Goal: Task Accomplishment & Management: Manage account settings

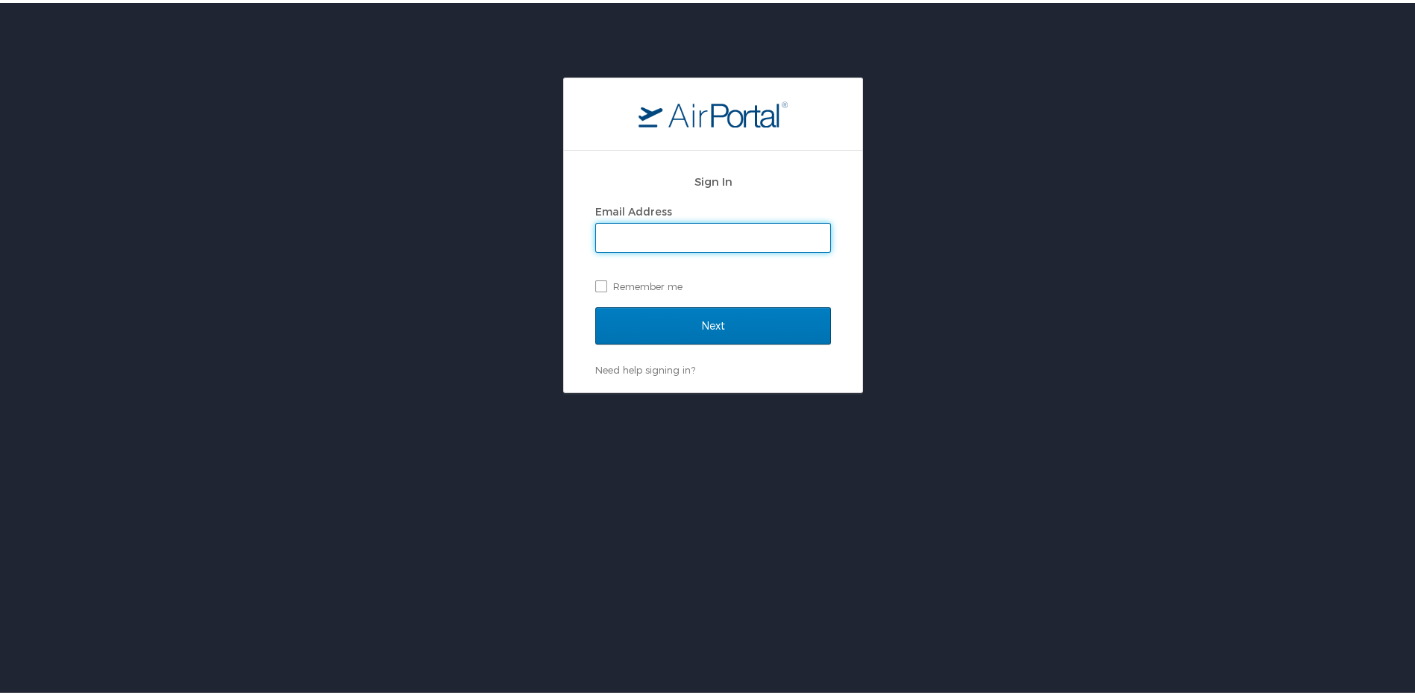
click at [640, 236] on input "Email Address" at bounding box center [713, 235] width 234 height 28
type input "jonathan.thompkins@sus.edu"
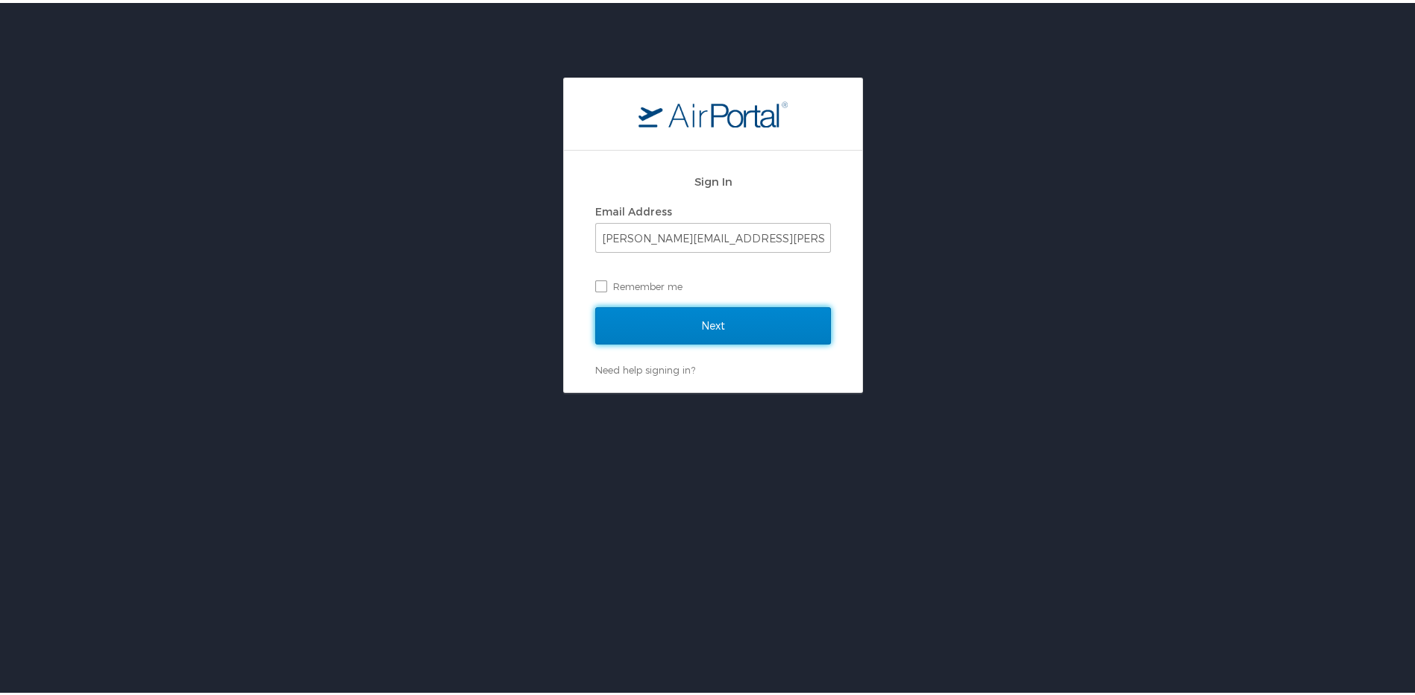
click at [667, 315] on input "Next" at bounding box center [713, 322] width 236 height 37
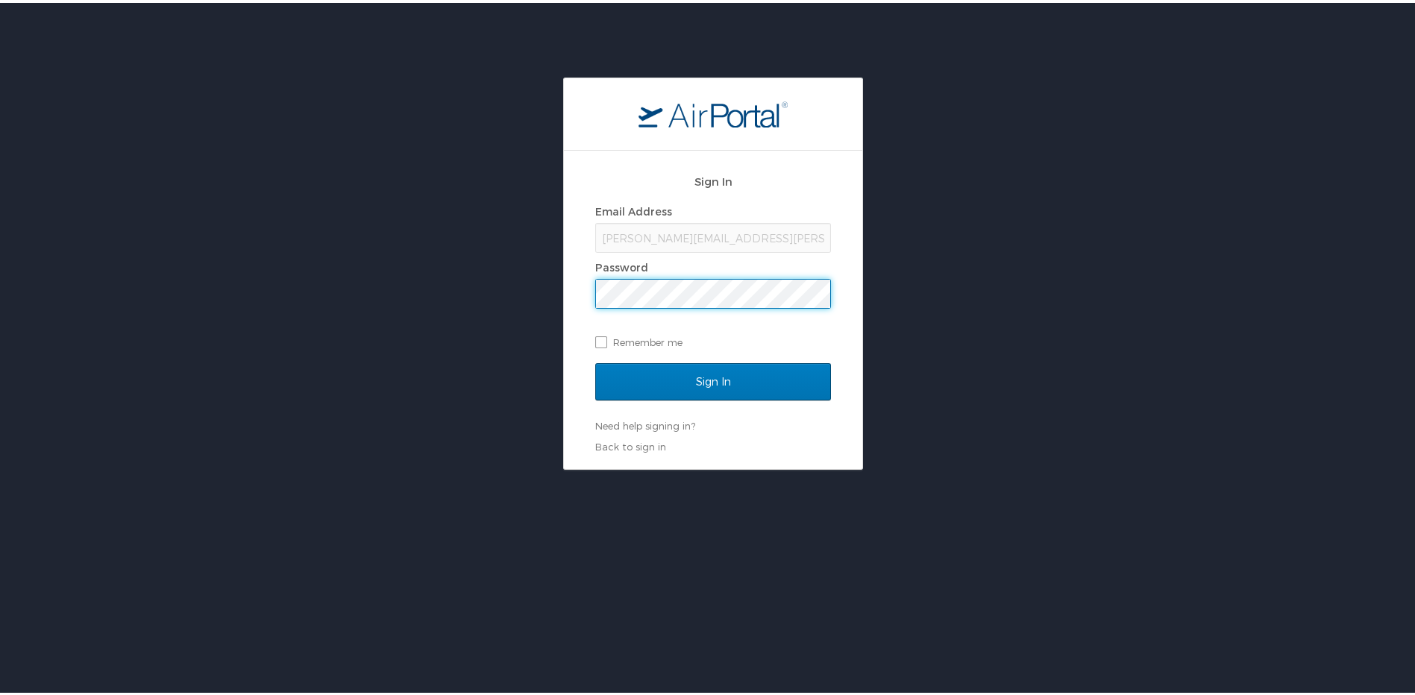
click at [595, 360] on input "Sign In" at bounding box center [713, 378] width 236 height 37
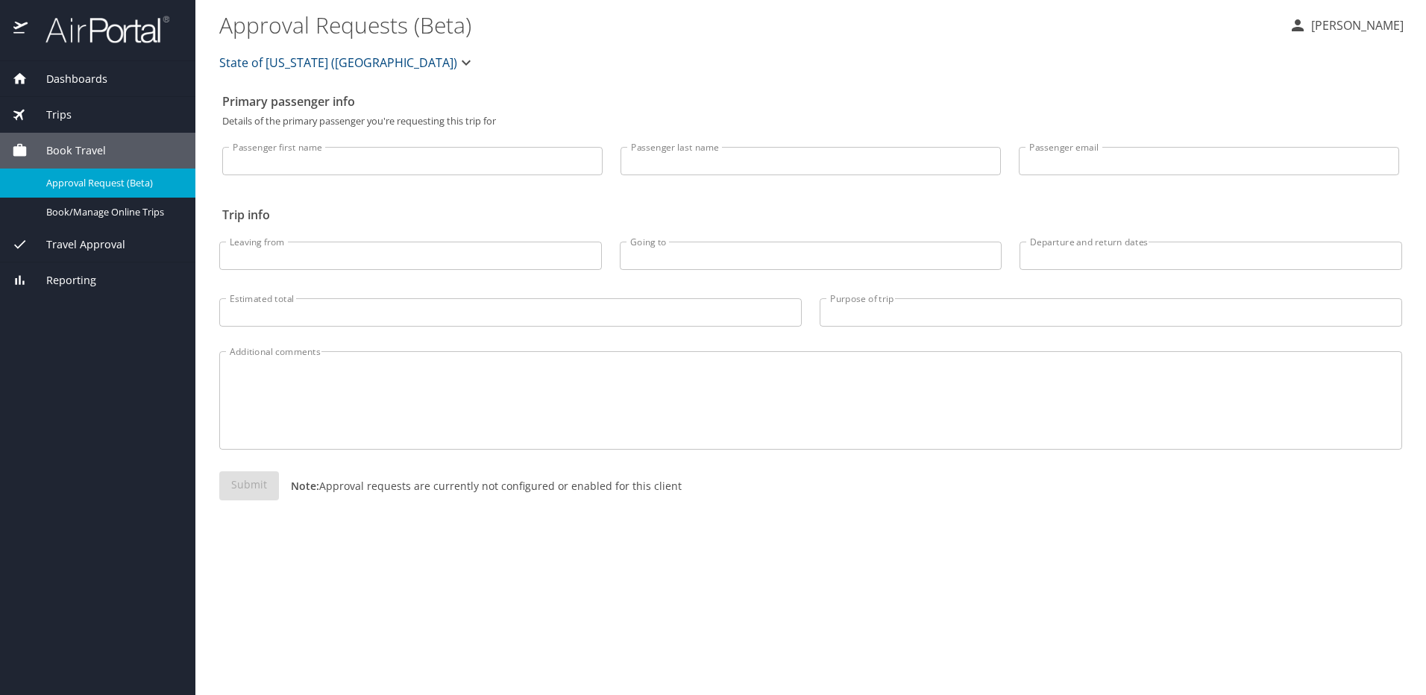
select select "US"
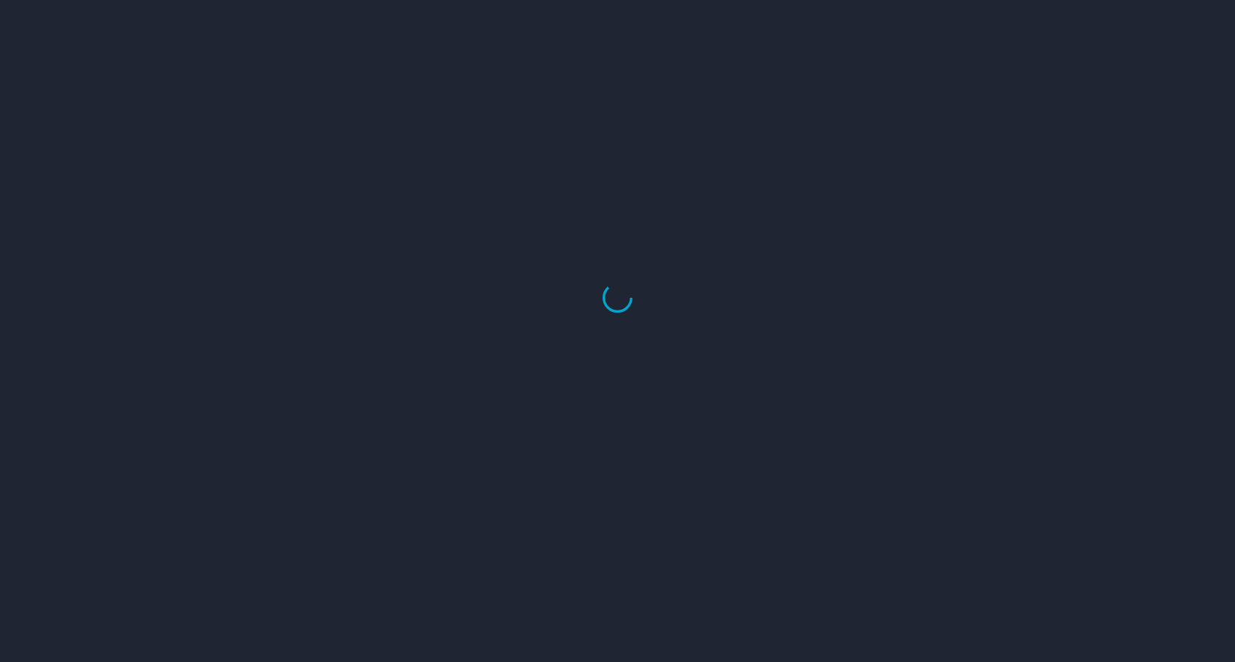
select select "US"
